Goal: Information Seeking & Learning: Learn about a topic

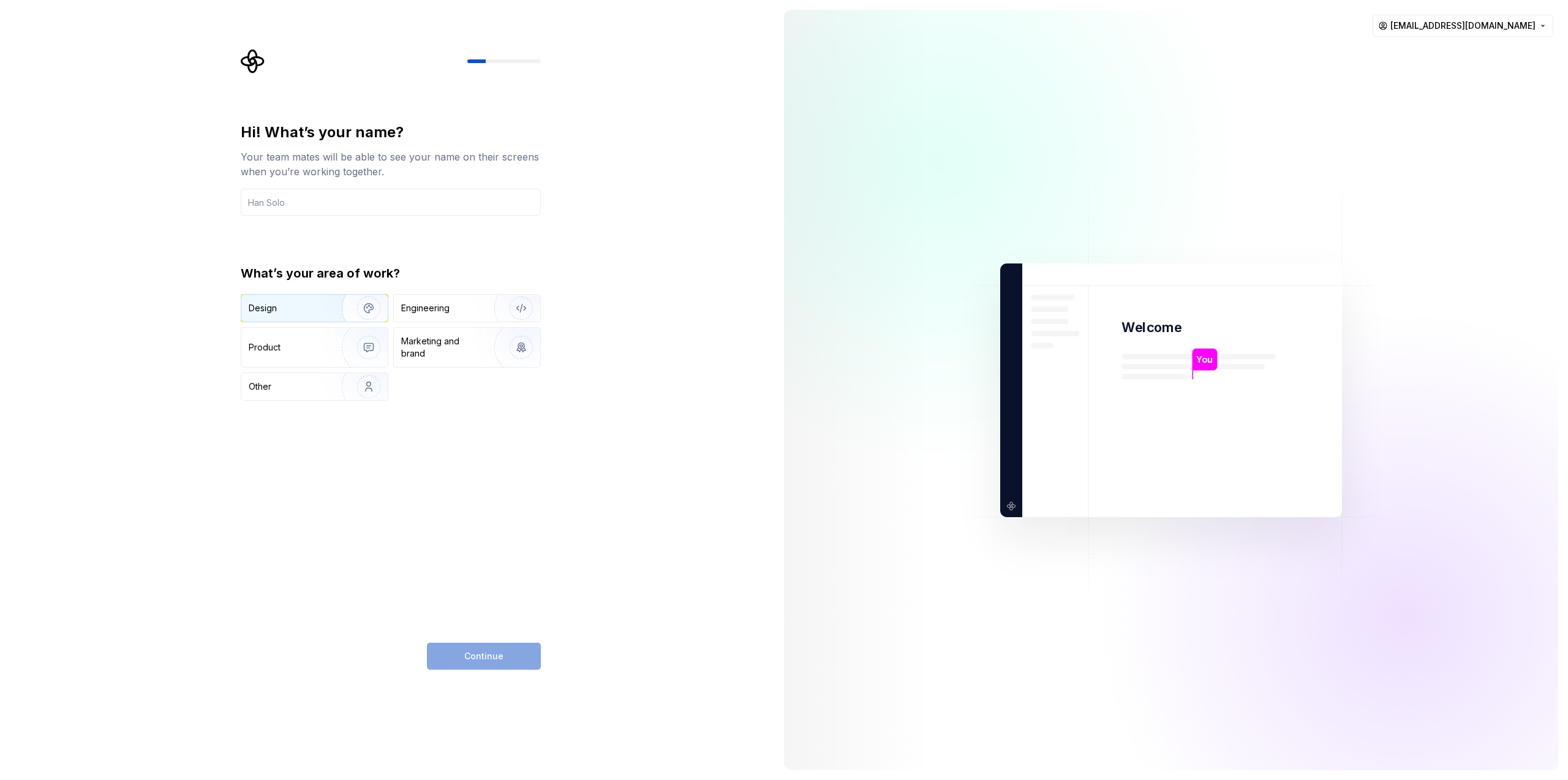
click at [340, 308] on img "button" at bounding box center [360, 308] width 78 height 82
click at [358, 203] on input "text" at bounding box center [391, 202] width 300 height 27
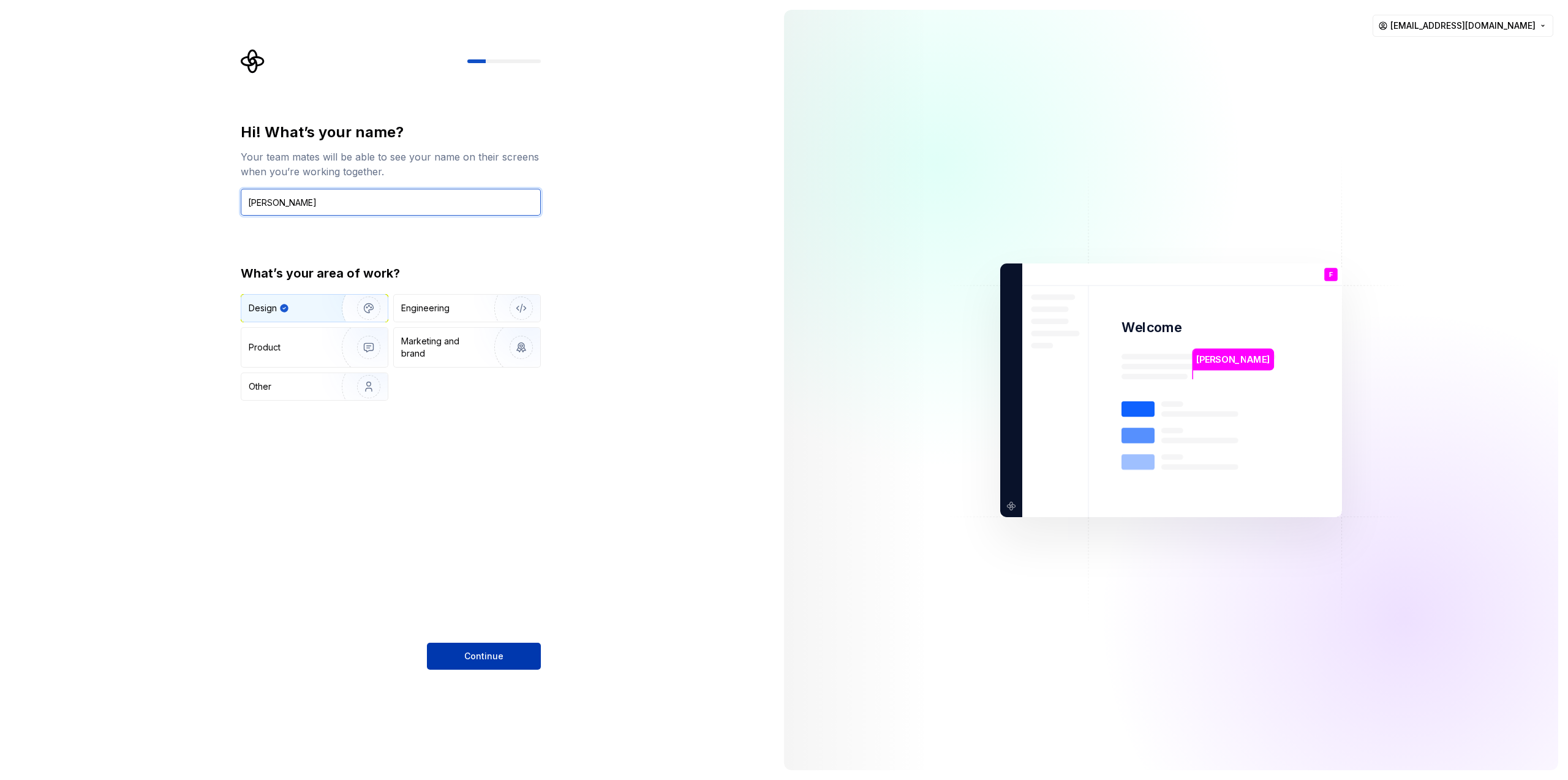
type input "[PERSON_NAME]"
click at [518, 653] on button "Continue" at bounding box center [484, 656] width 114 height 27
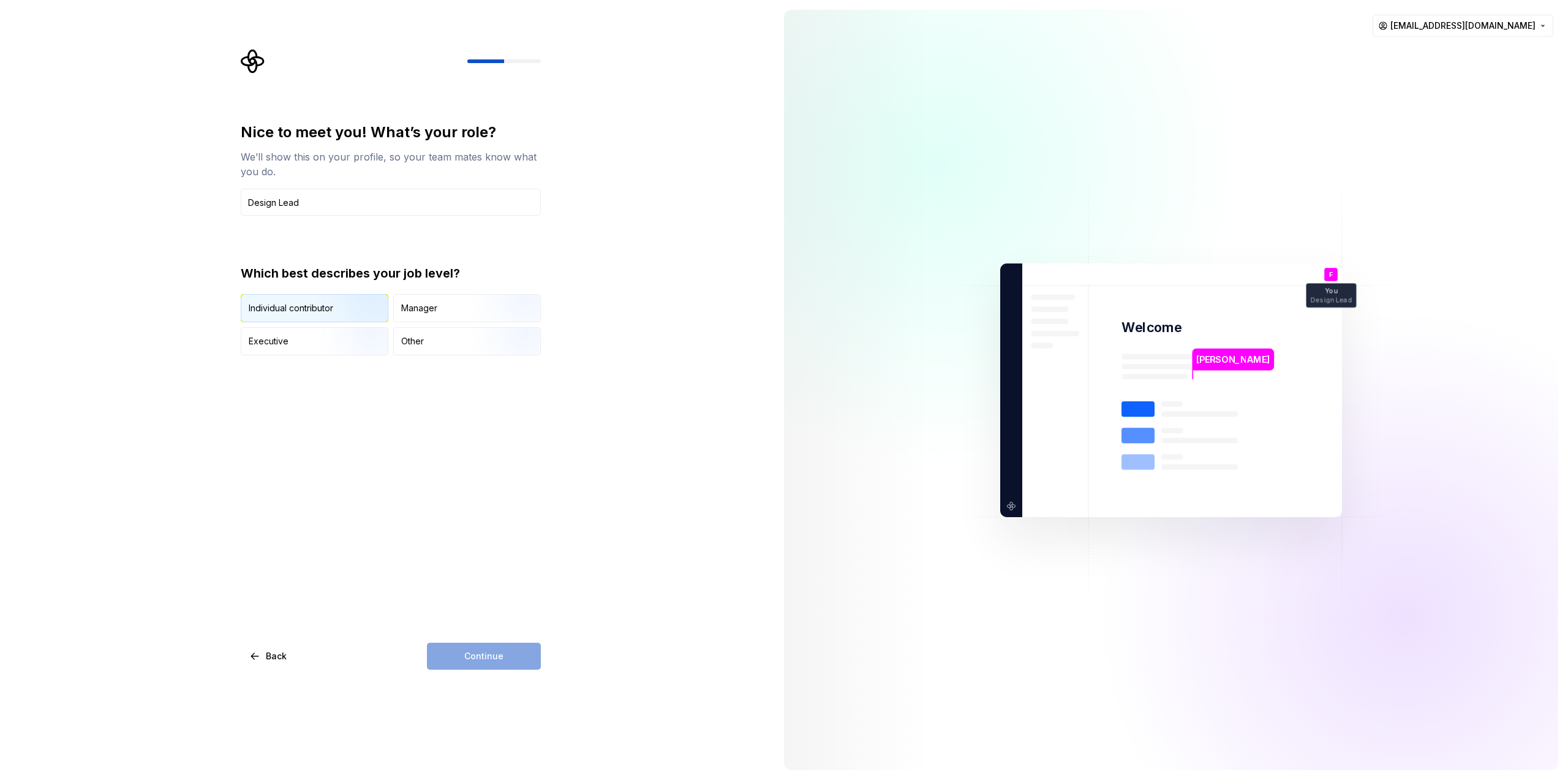
type input "Design Lead"
drag, startPoint x: 356, startPoint y: 309, endPoint x: 395, endPoint y: 348, distance: 55.2
click at [356, 309] on img "button" at bounding box center [358, 323] width 78 height 82
click at [497, 657] on span "Continue" at bounding box center [484, 656] width 39 height 12
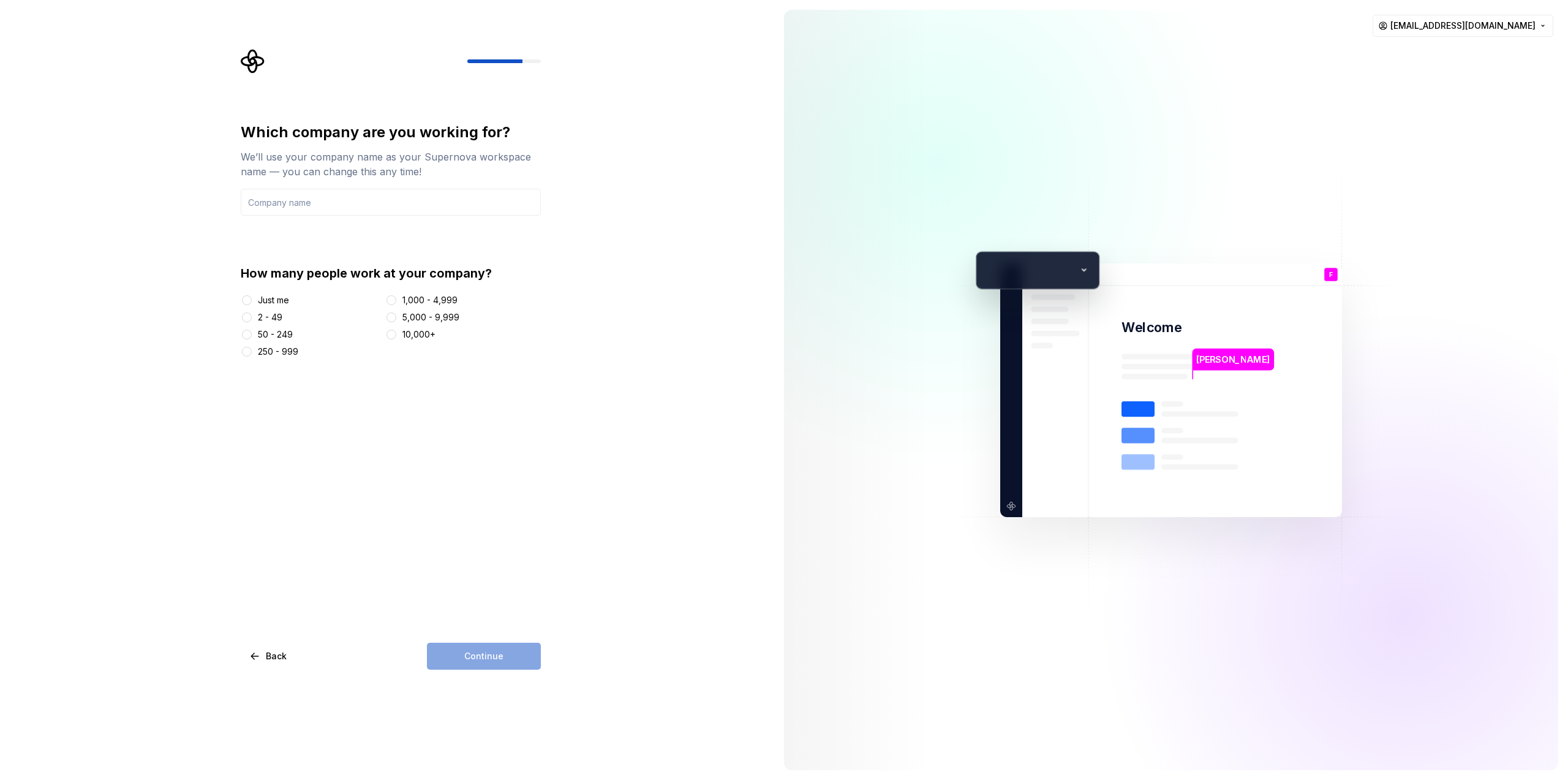
click at [263, 318] on div "2 - 49" at bounding box center [271, 317] width 25 height 12
click at [252, 318] on button "2 - 49" at bounding box center [247, 318] width 10 height 10
click at [503, 658] on div "Continue" at bounding box center [484, 656] width 114 height 27
click at [362, 211] on input "text" at bounding box center [391, 202] width 300 height 27
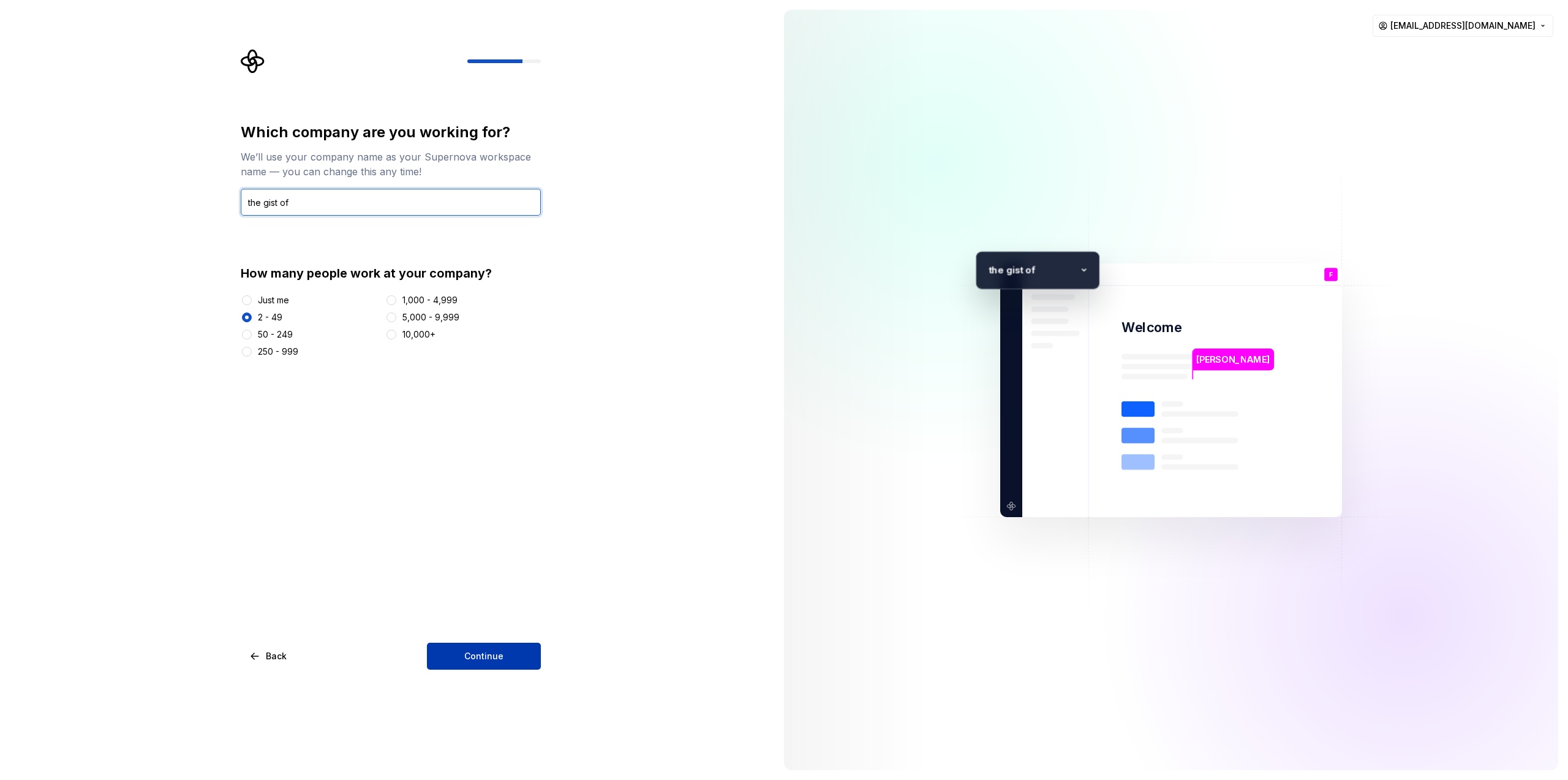
type input "the gist of"
click at [531, 652] on button "Continue" at bounding box center [484, 656] width 114 height 27
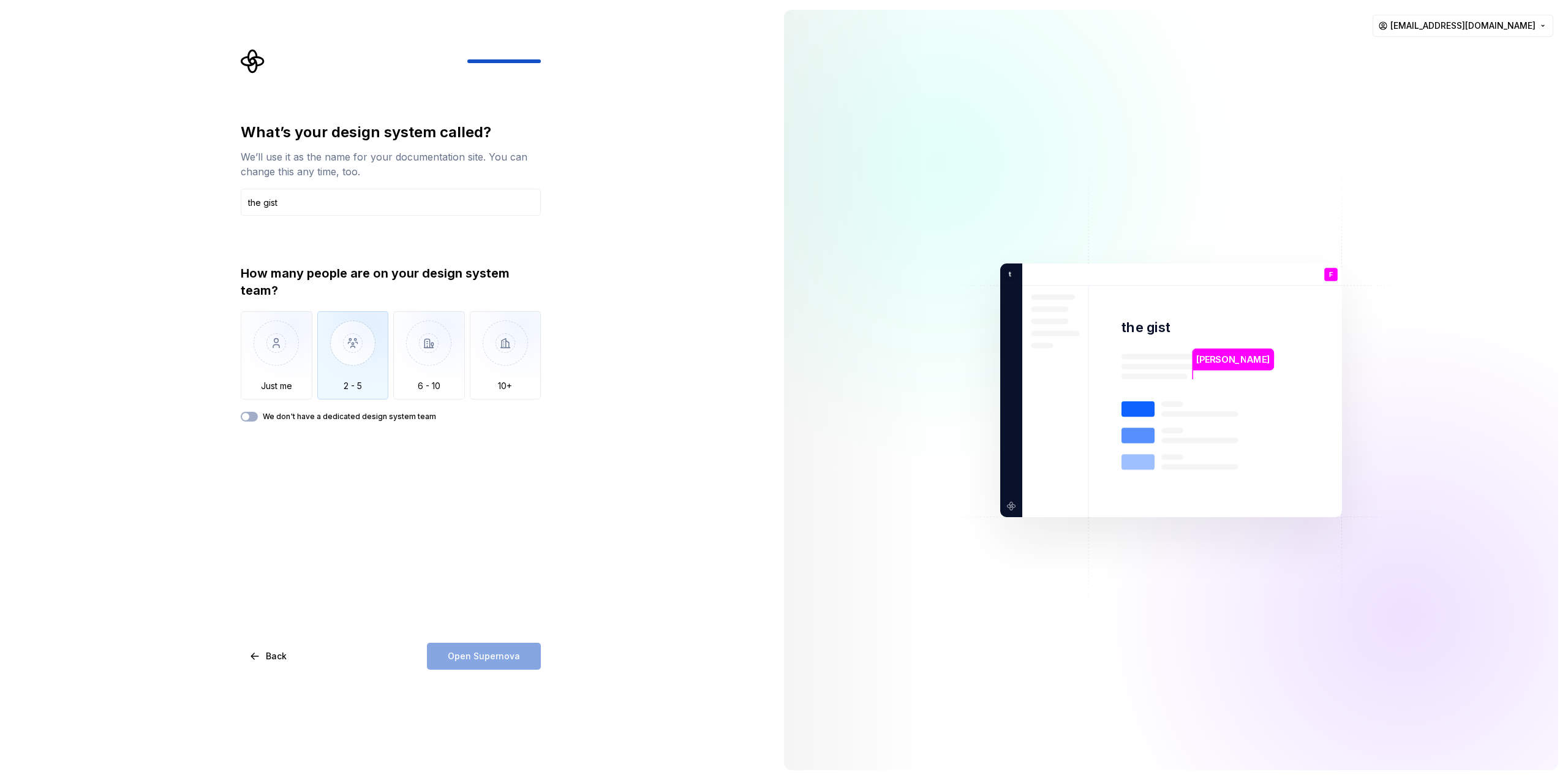
type input "the gist"
click at [355, 376] on img "button" at bounding box center [352, 352] width 72 height 82
click at [461, 661] on span "Open Supernova" at bounding box center [484, 656] width 73 height 12
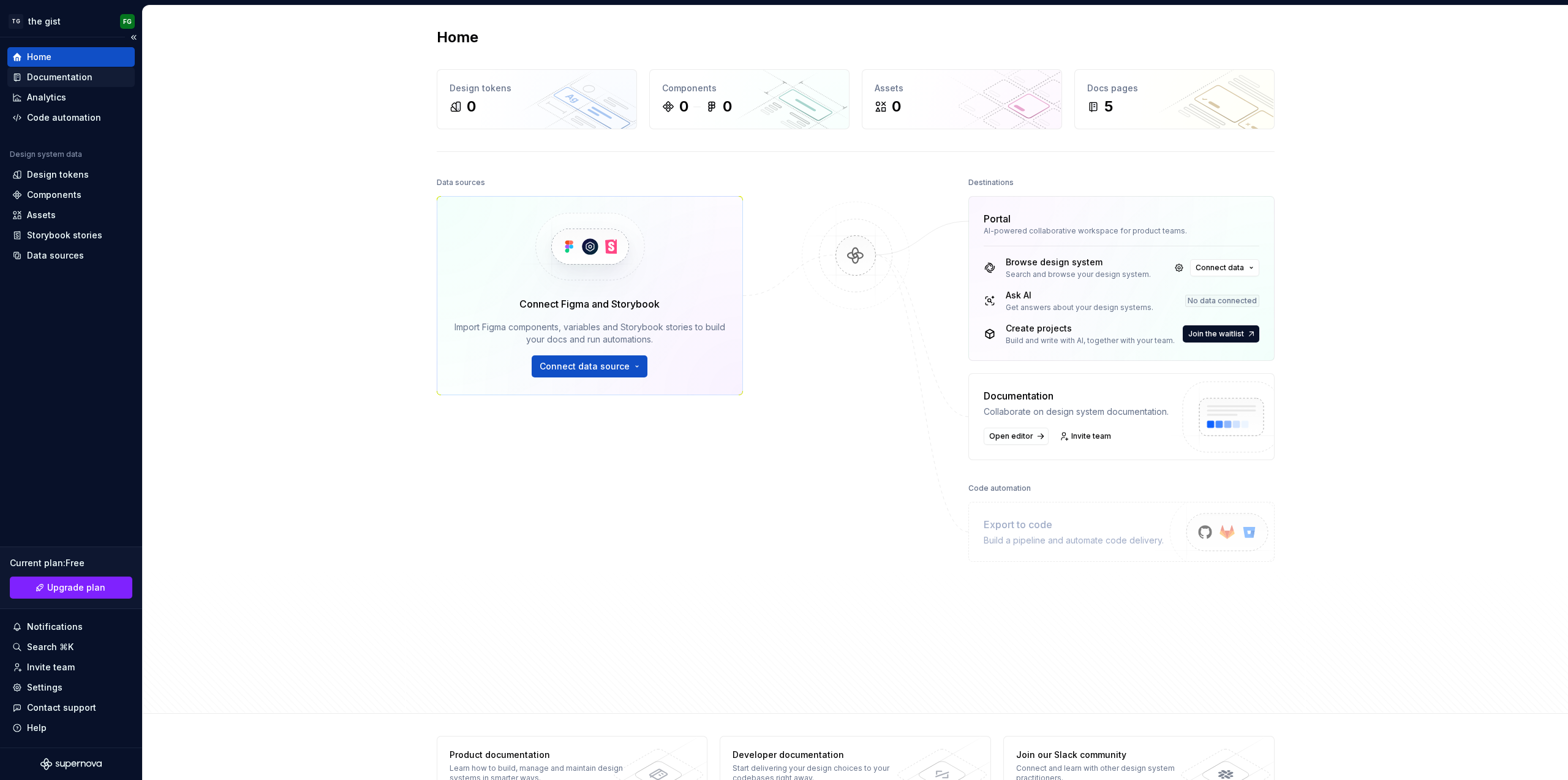
click at [79, 75] on div "Documentation" at bounding box center [59, 77] width 65 height 12
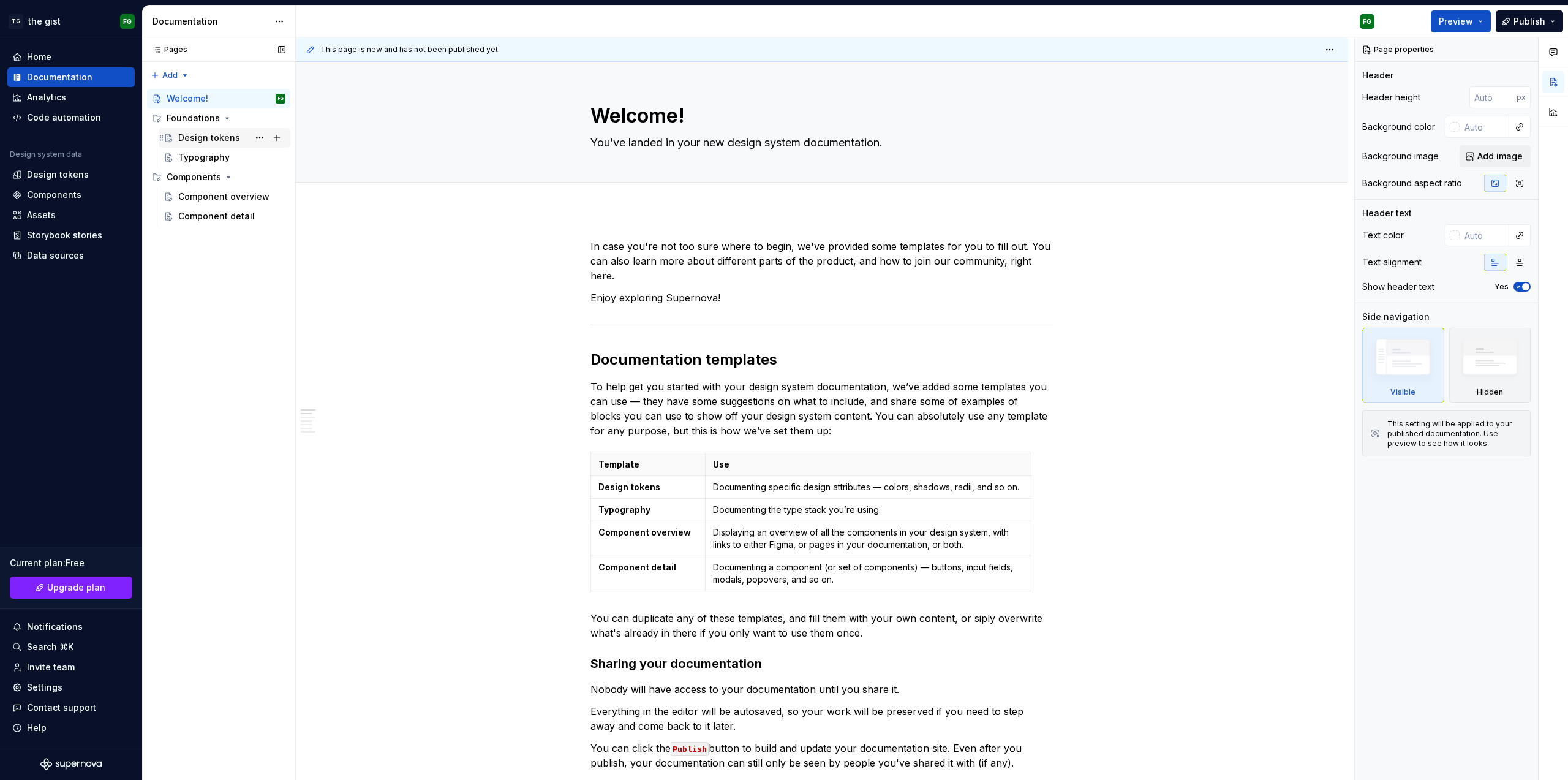
click at [220, 139] on div "Design tokens" at bounding box center [209, 138] width 62 height 12
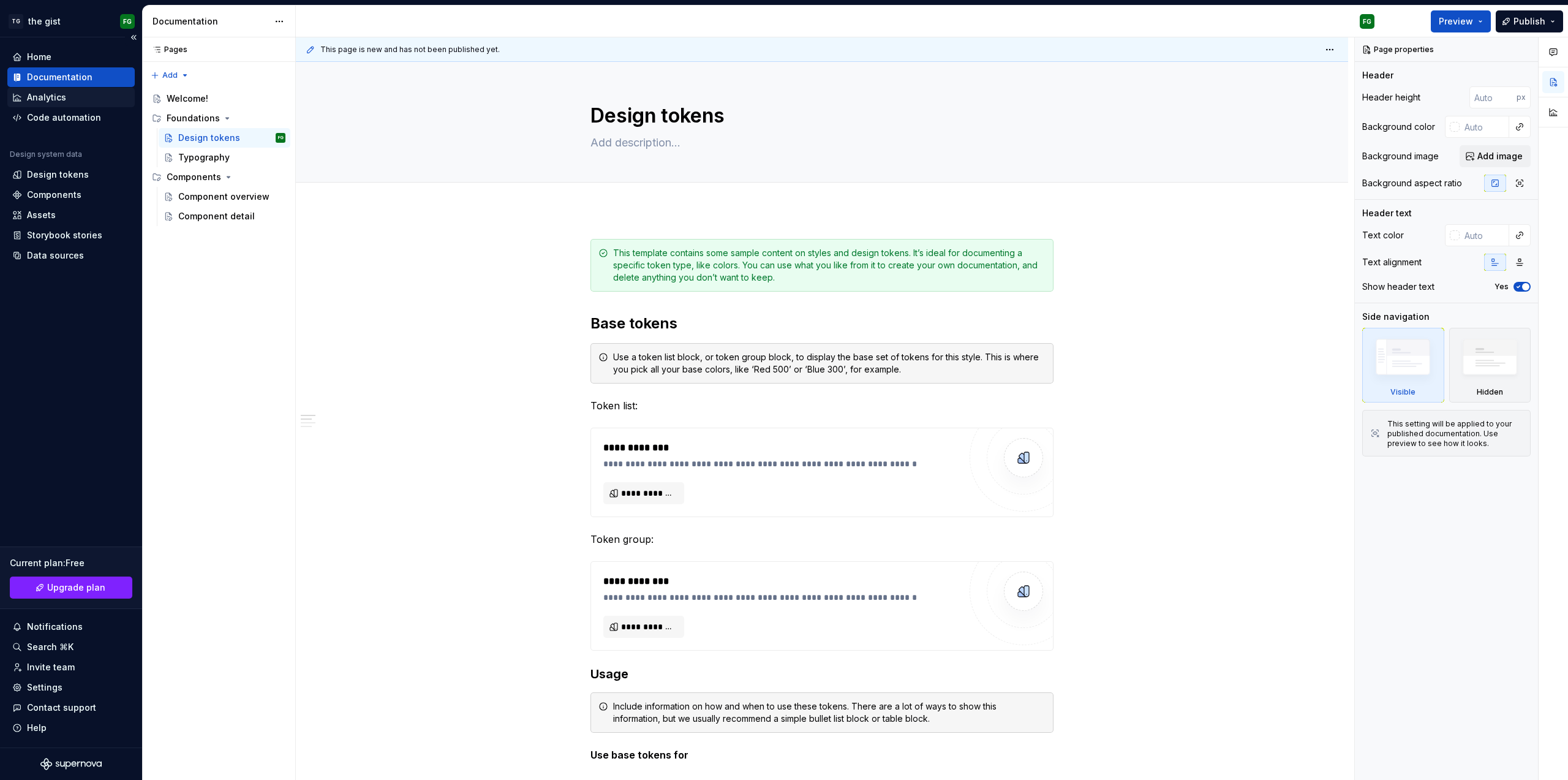
type textarea "*"
click at [73, 89] on div "Analytics" at bounding box center [71, 97] width 128 height 20
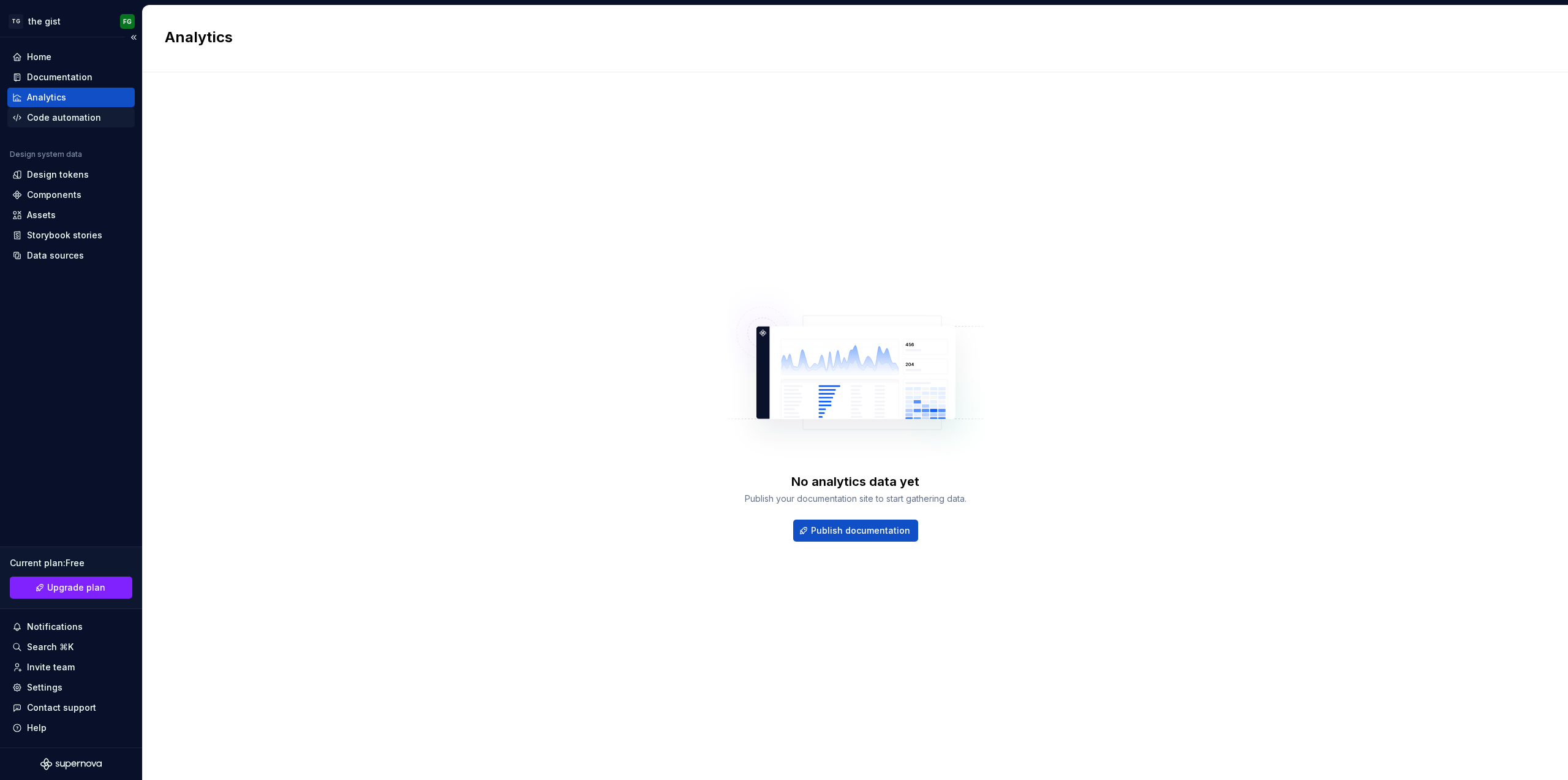
click at [62, 116] on div "Code automation" at bounding box center [64, 118] width 74 height 12
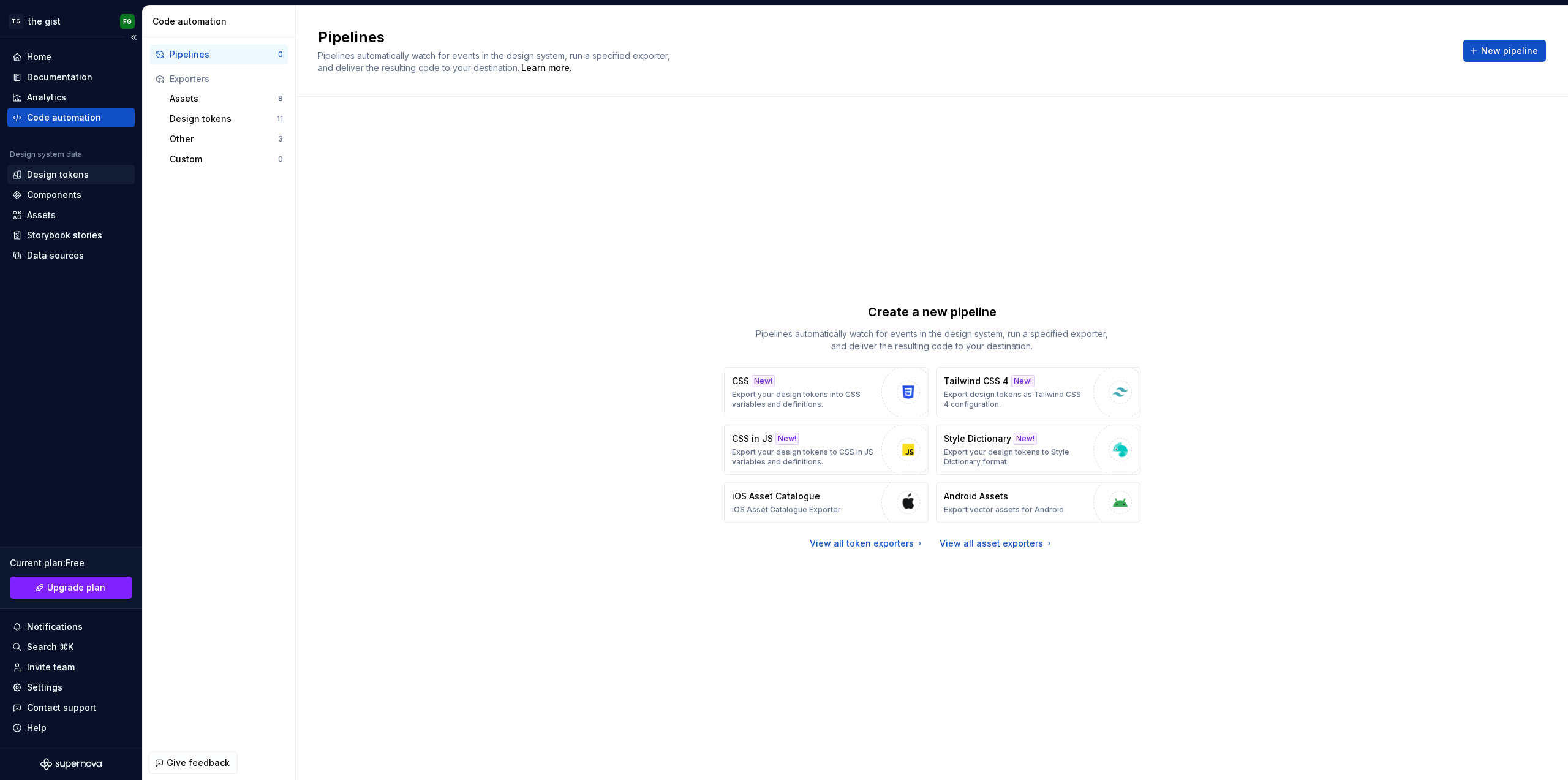
click at [51, 169] on div "Design tokens" at bounding box center [57, 174] width 62 height 12
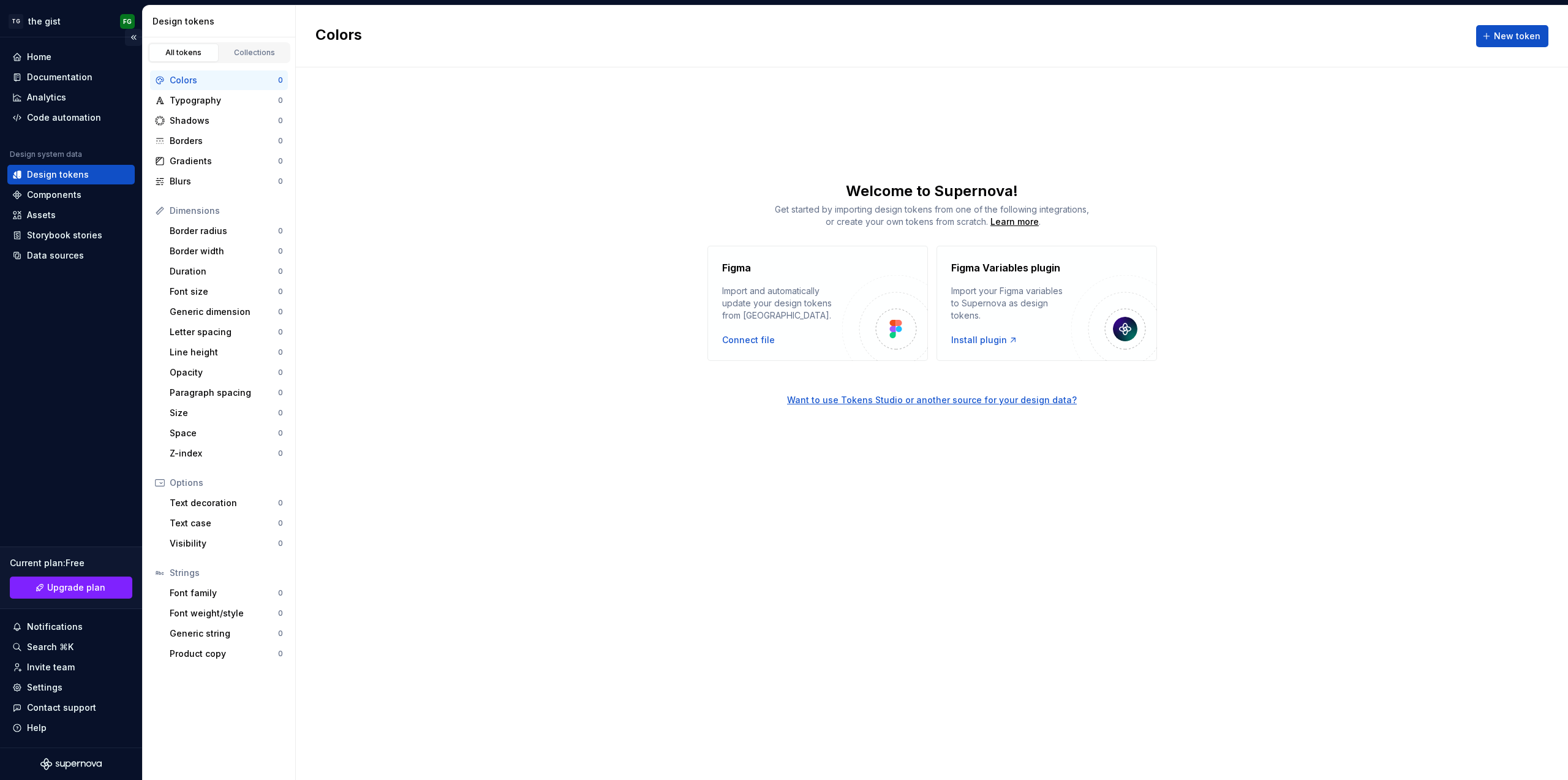
click at [131, 39] on button "Collapse sidebar" at bounding box center [133, 38] width 17 height 17
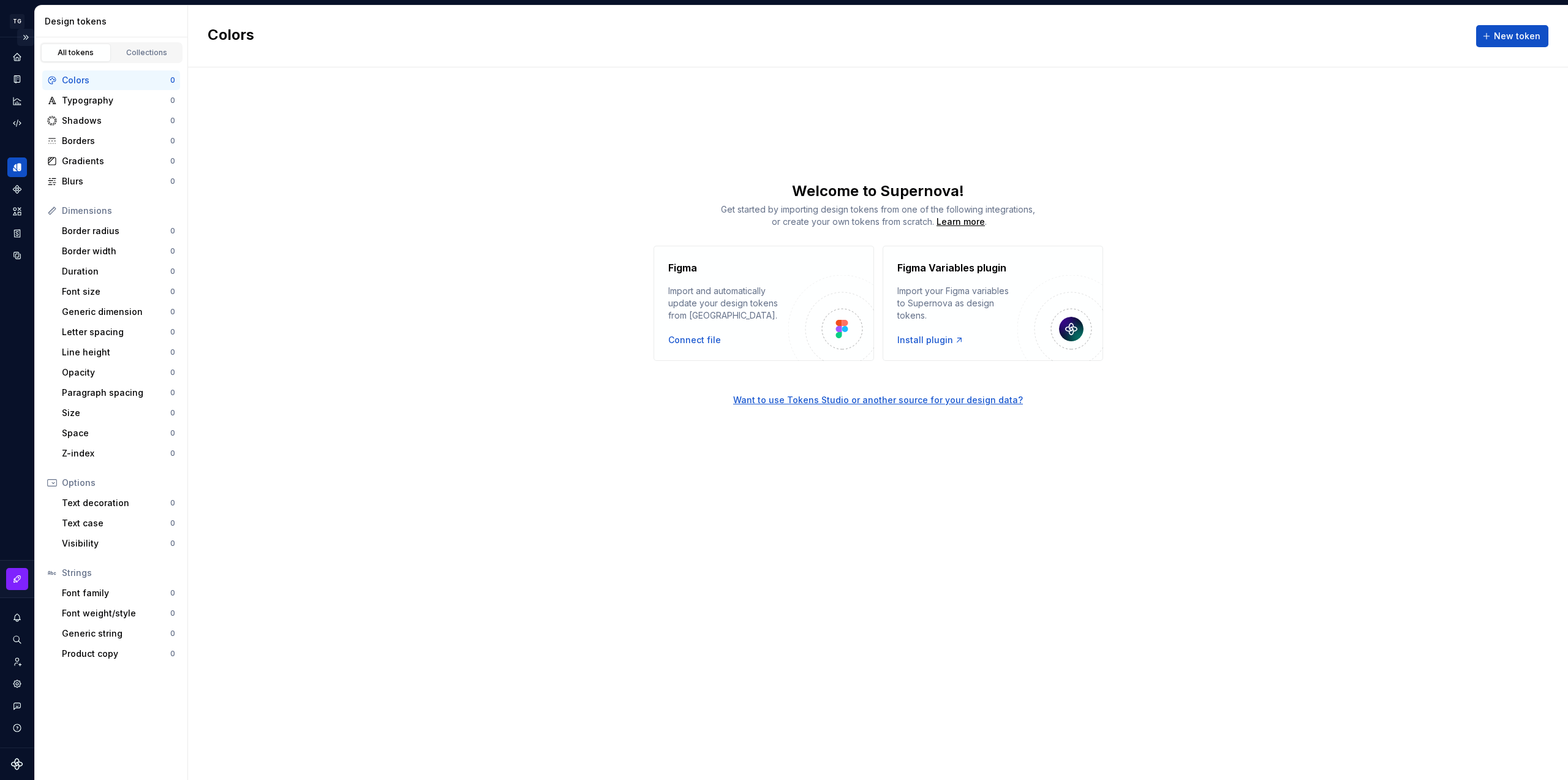
click at [29, 41] on button "Expand sidebar" at bounding box center [26, 38] width 17 height 17
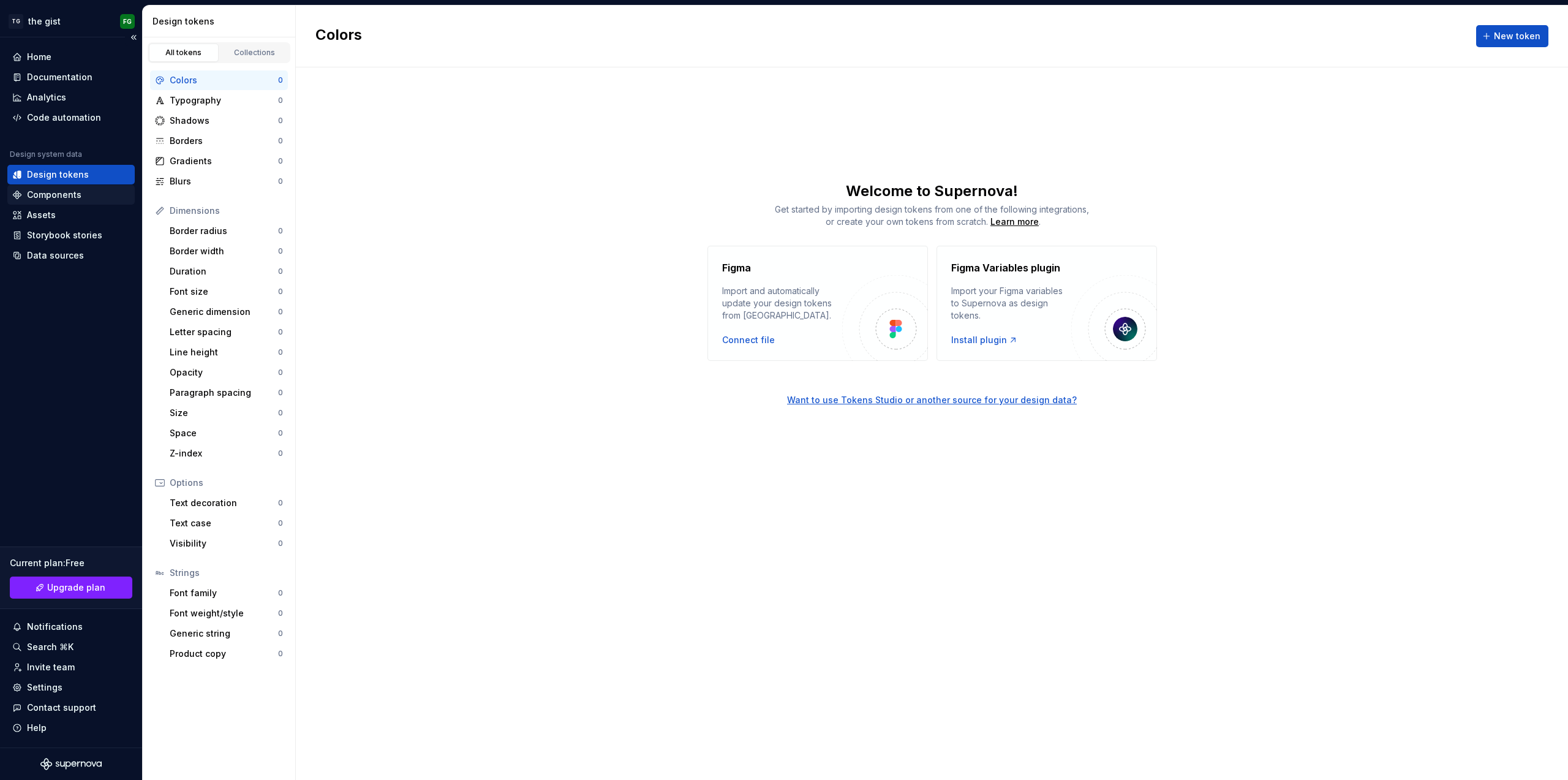
click at [57, 195] on div "Components" at bounding box center [54, 194] width 54 height 12
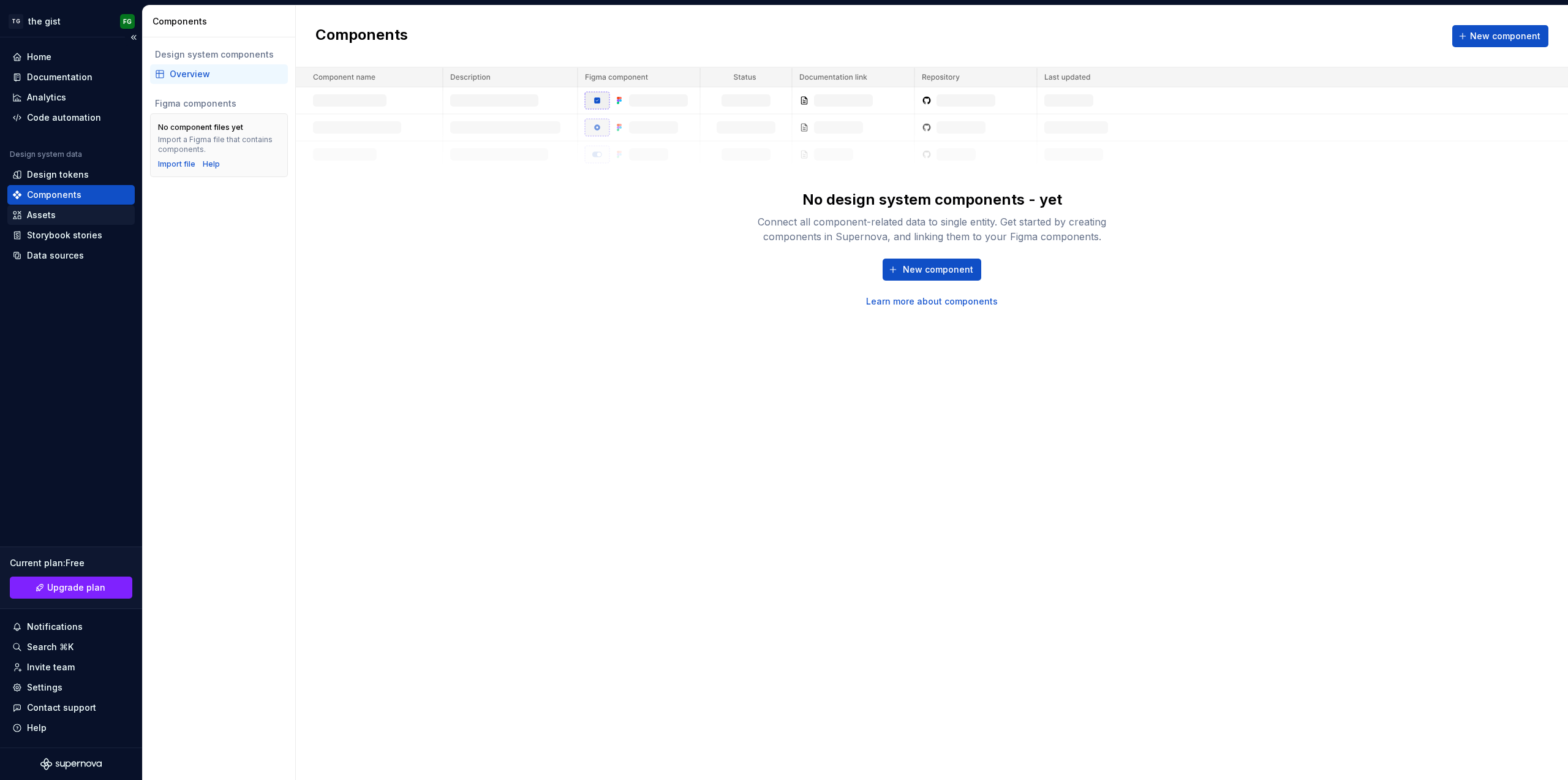
click at [61, 211] on div "Assets" at bounding box center [71, 215] width 117 height 12
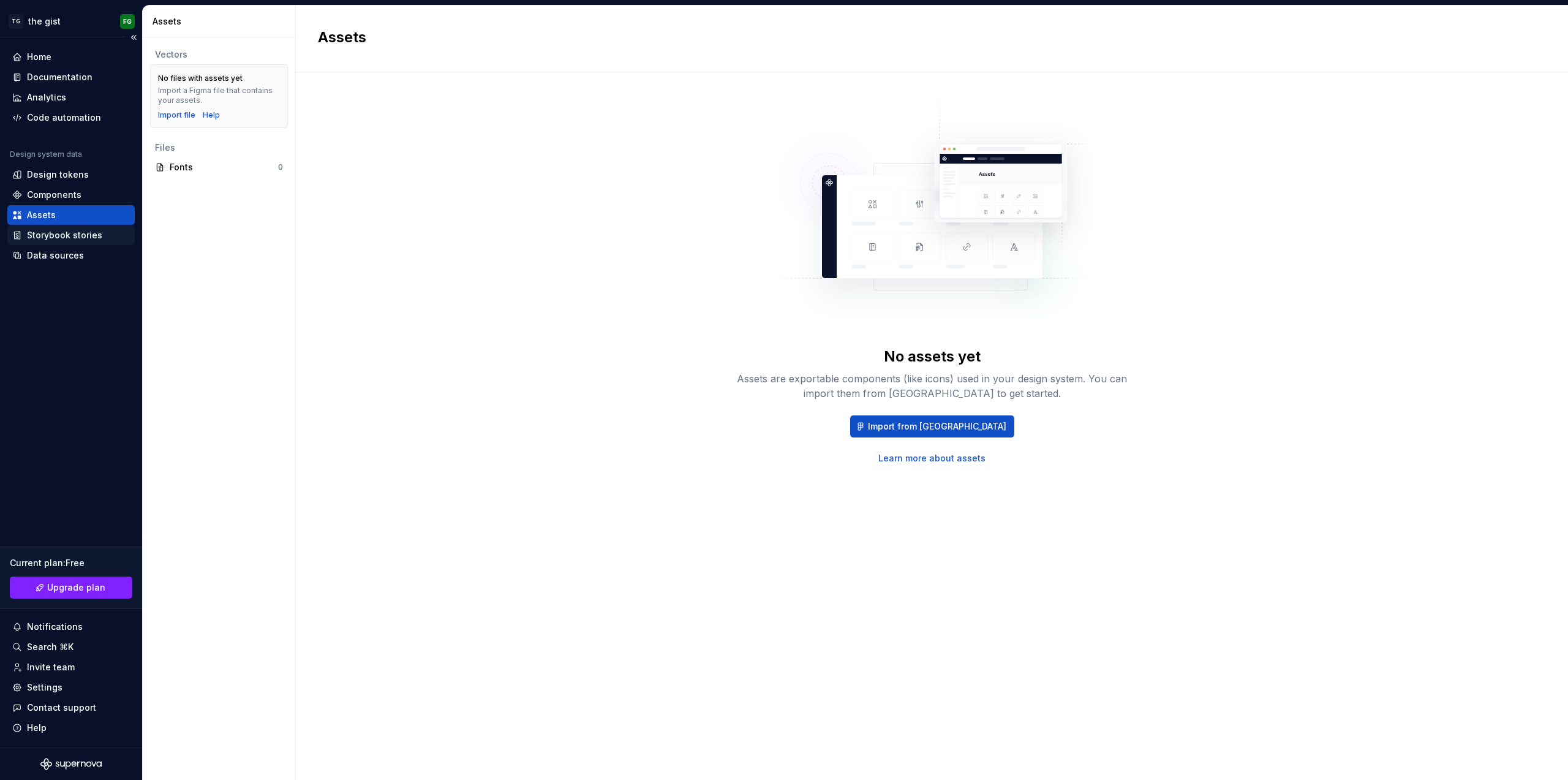
click at [62, 231] on div "Storybook stories" at bounding box center [65, 235] width 75 height 12
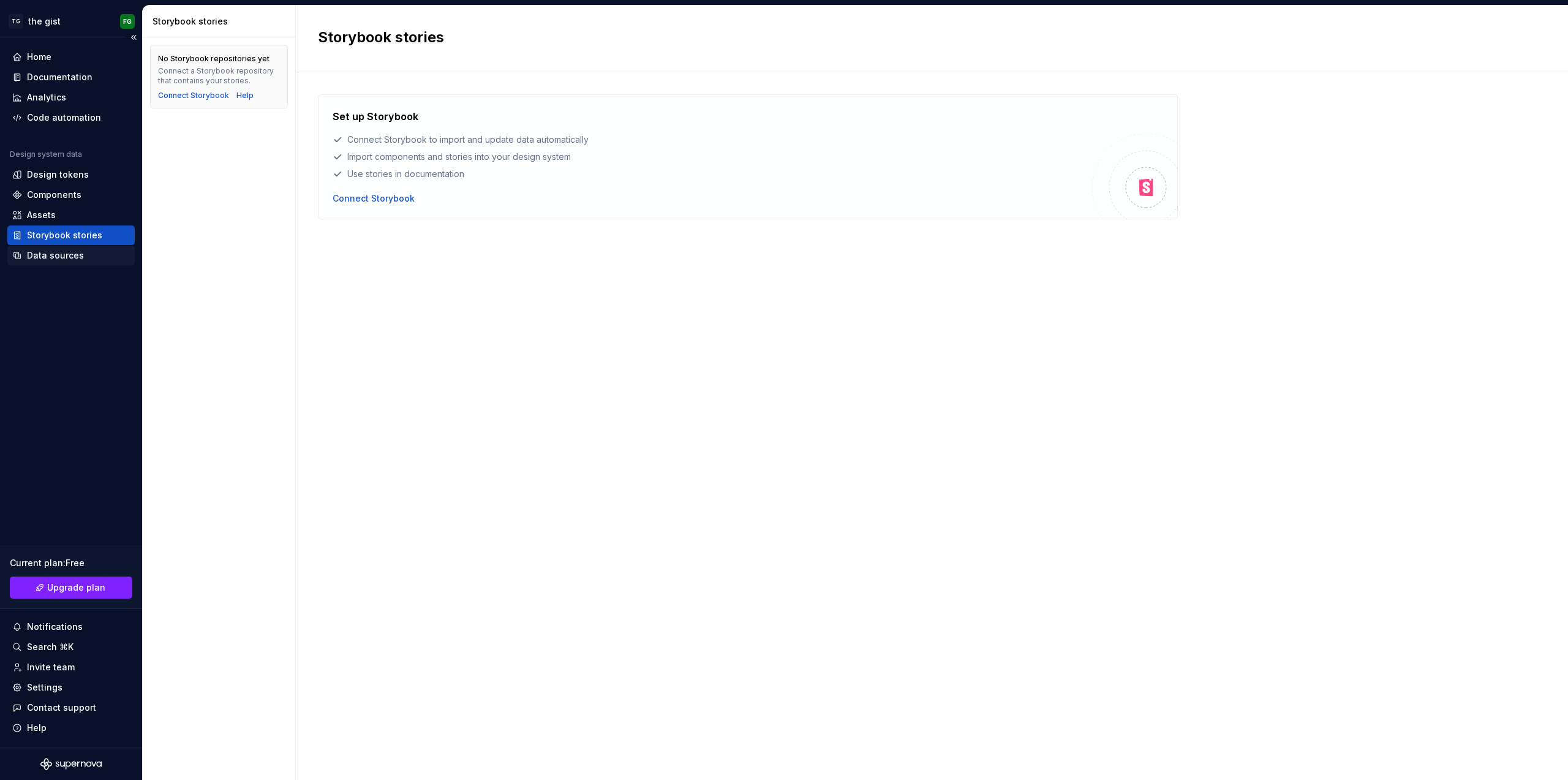
click at [69, 257] on div "Data sources" at bounding box center [55, 255] width 57 height 12
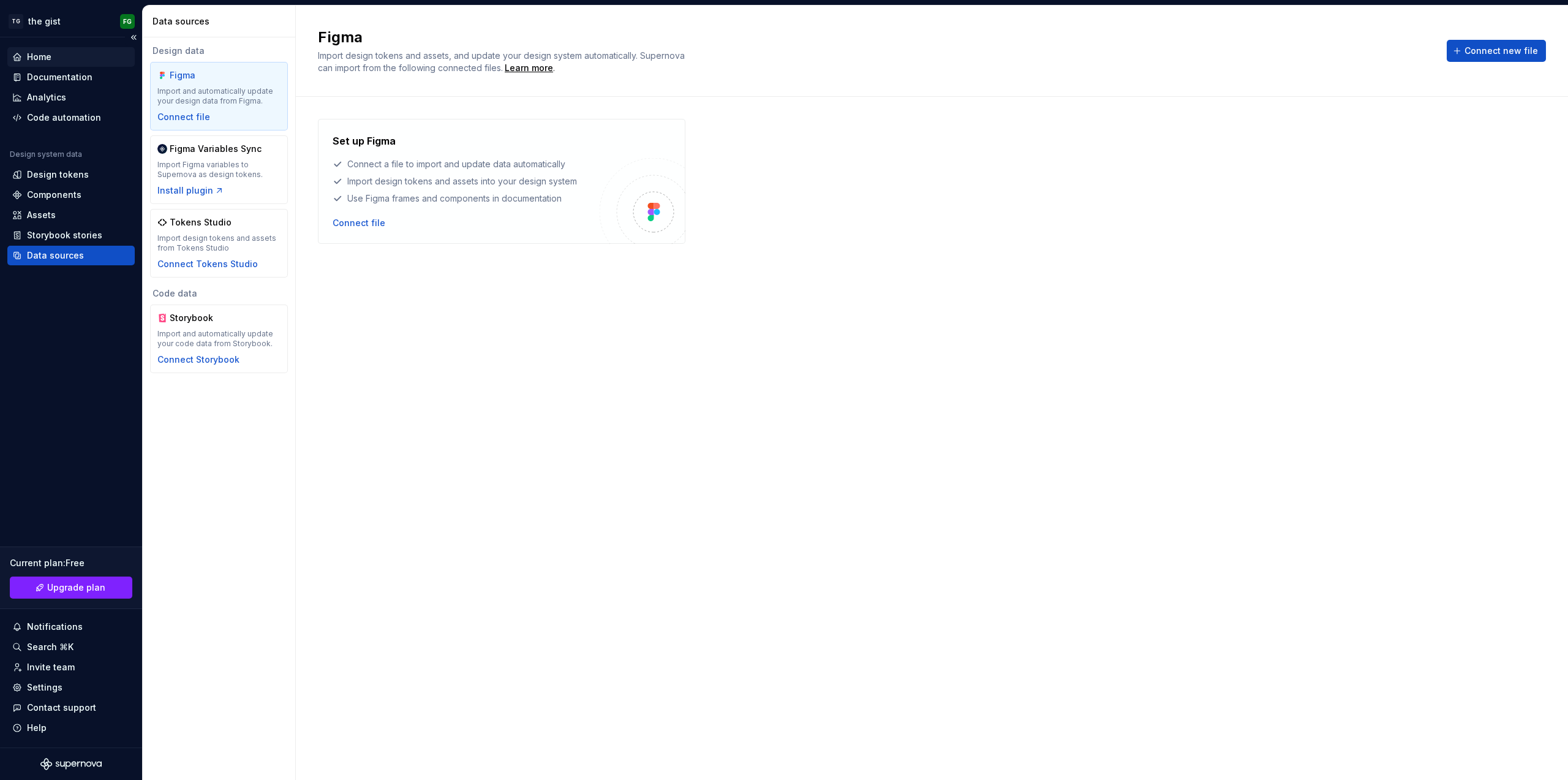
click at [61, 57] on div "Home" at bounding box center [71, 57] width 117 height 12
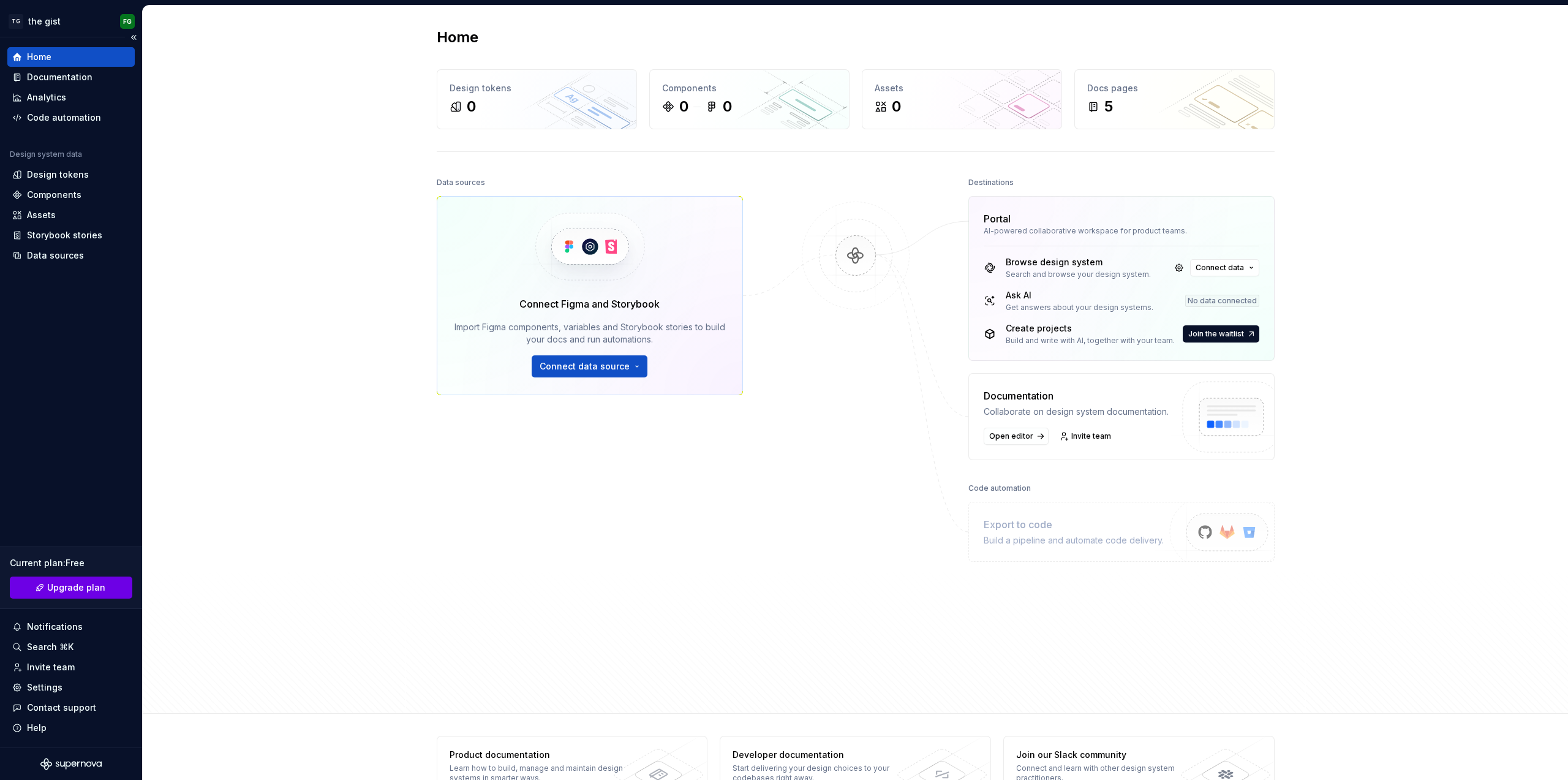
click at [75, 591] on span "Upgrade plan" at bounding box center [76, 587] width 58 height 12
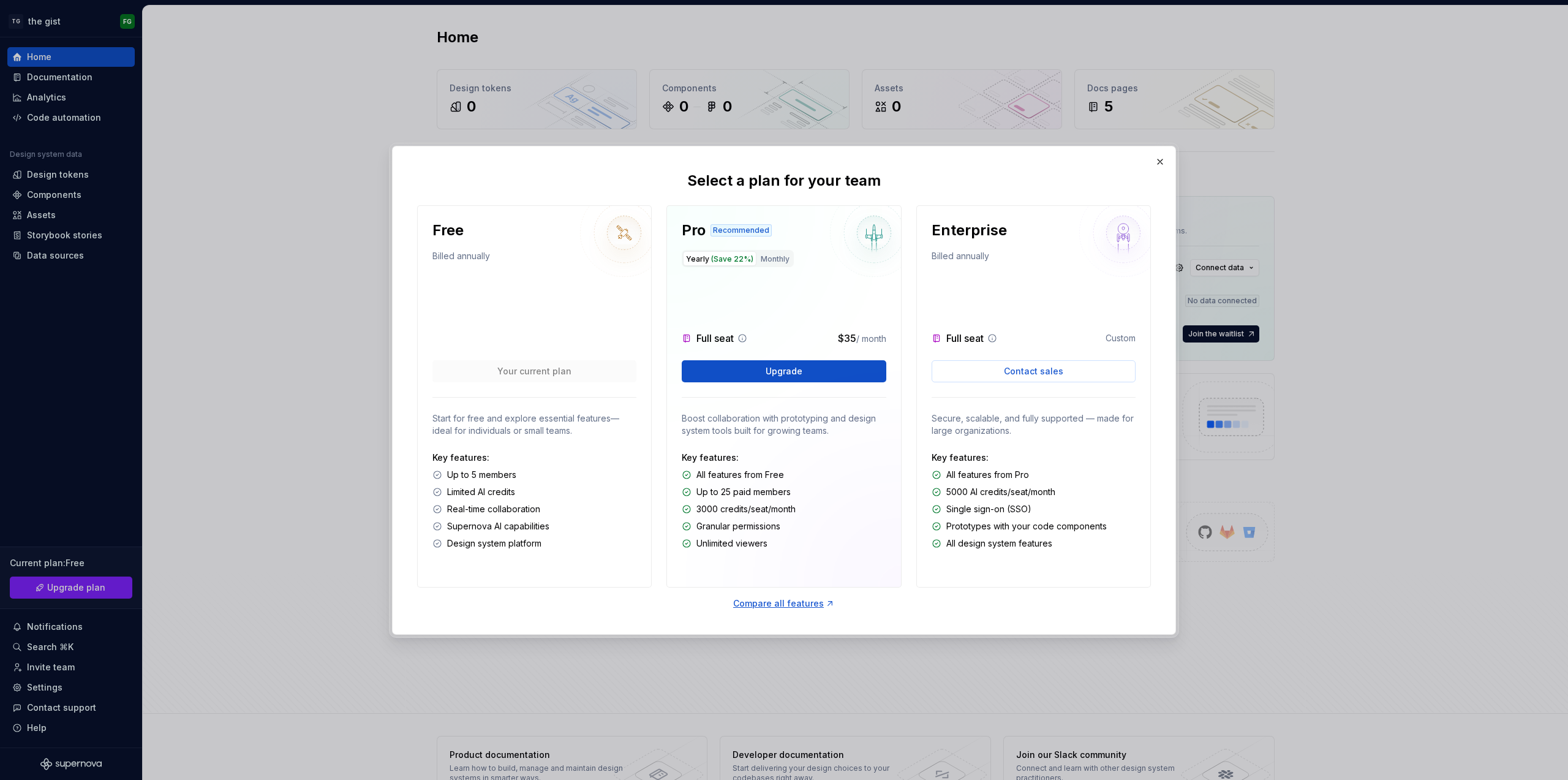
click at [791, 609] on div "Compare all features" at bounding box center [784, 603] width 102 height 12
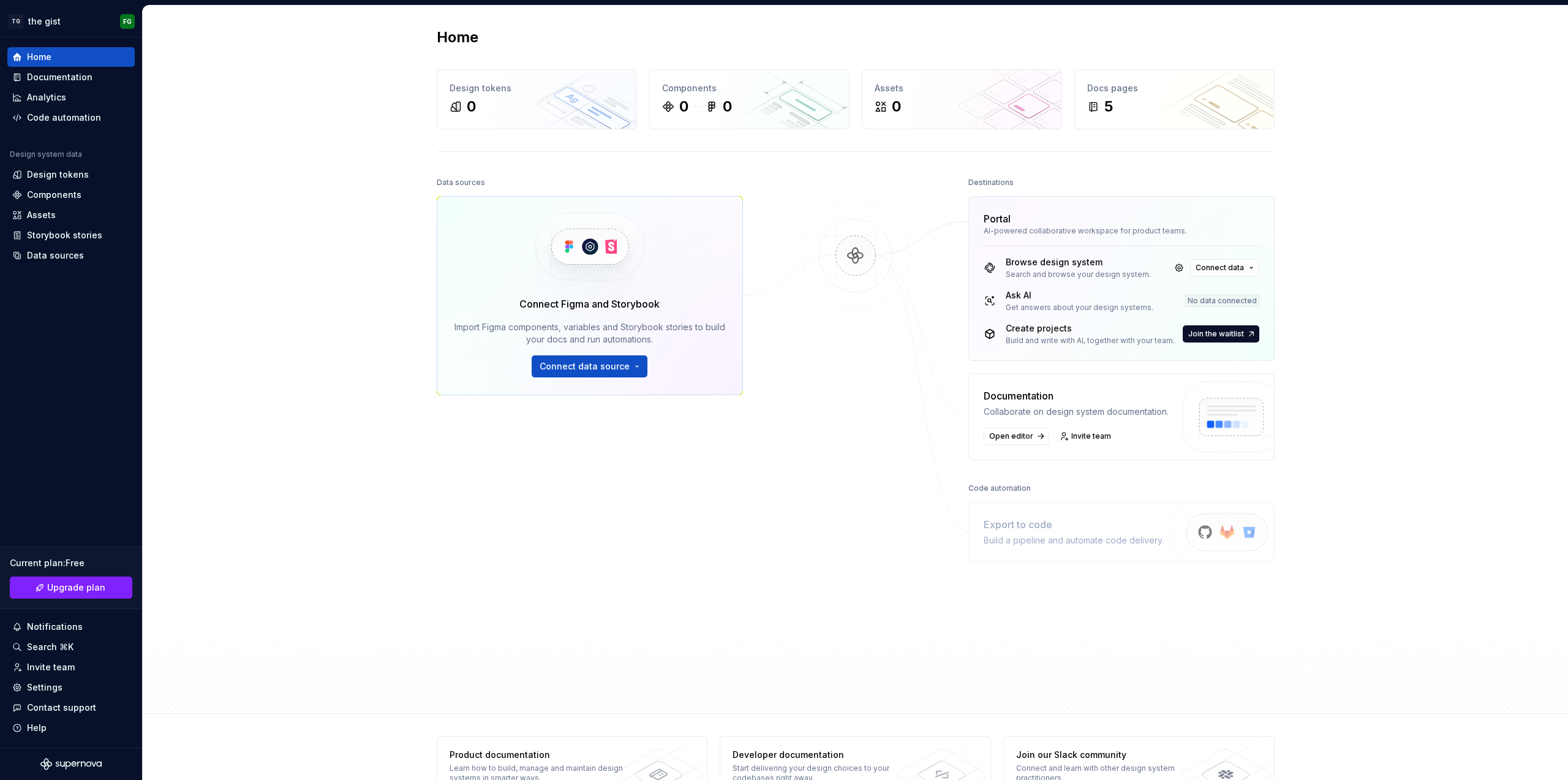
drag, startPoint x: 1218, startPoint y: 333, endPoint x: 1363, endPoint y: 244, distance: 170.1
click at [1218, 333] on span "Join the waitlist" at bounding box center [1216, 334] width 56 height 10
click at [1219, 331] on span "Join the waitlist" at bounding box center [1216, 334] width 56 height 10
